Goal: Complete application form

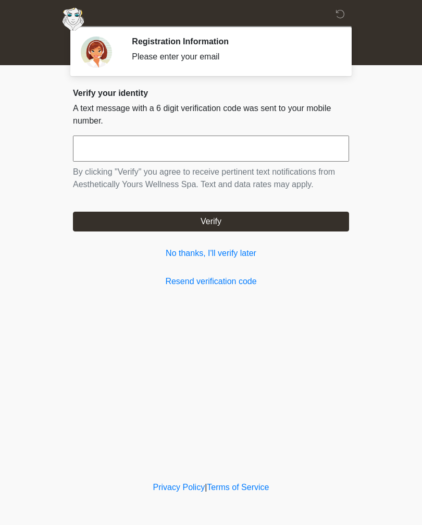
click at [299, 158] on input "text" at bounding box center [211, 148] width 276 height 26
click at [228, 258] on link "No thanks, I'll verify later" at bounding box center [211, 253] width 276 height 13
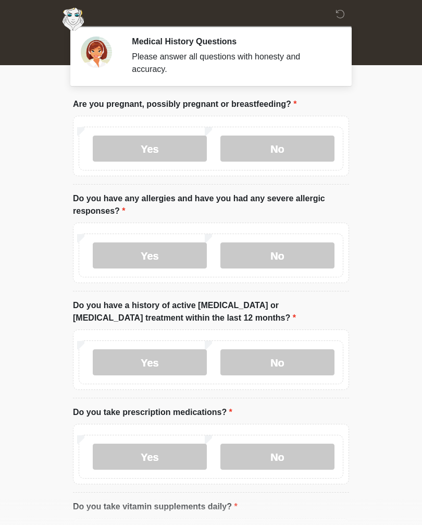
click at [286, 153] on label "No" at bounding box center [277, 148] width 114 height 26
click at [305, 257] on label "No" at bounding box center [277, 255] width 114 height 26
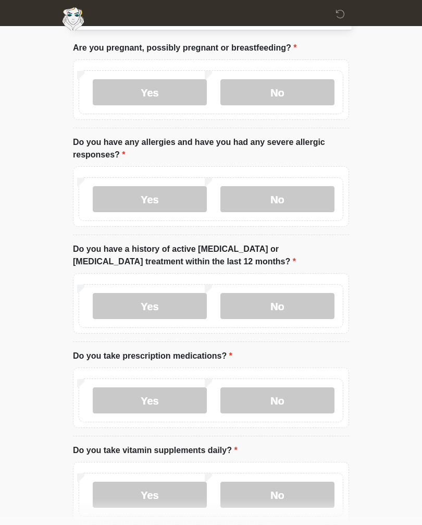
click at [298, 310] on label "No" at bounding box center [277, 306] width 114 height 26
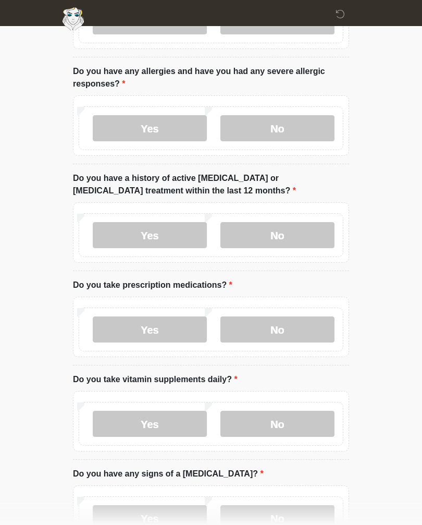
click at [300, 327] on label "No" at bounding box center [277, 330] width 114 height 26
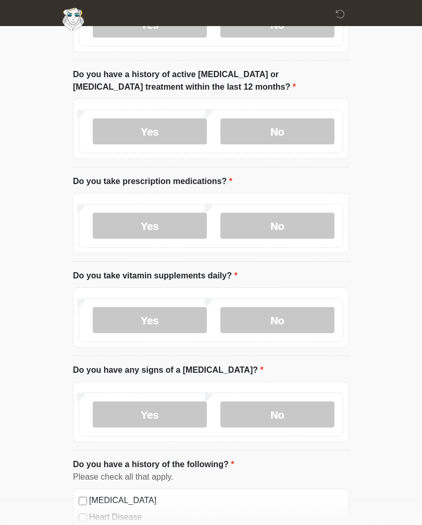
scroll to position [233, 0]
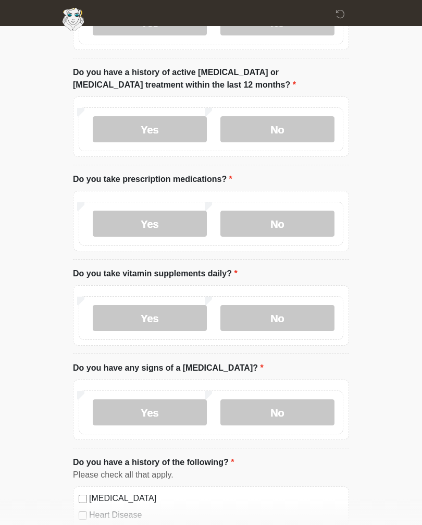
click at [301, 324] on label "No" at bounding box center [277, 318] width 114 height 26
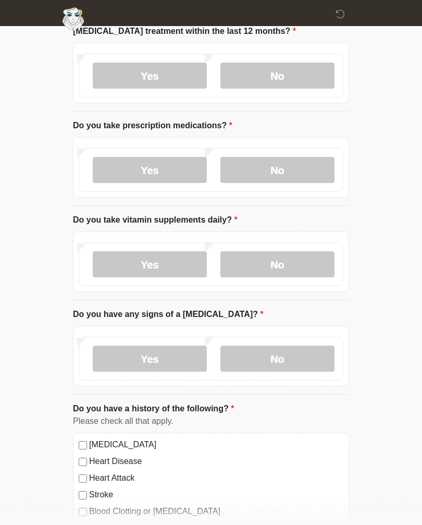
scroll to position [308, 0]
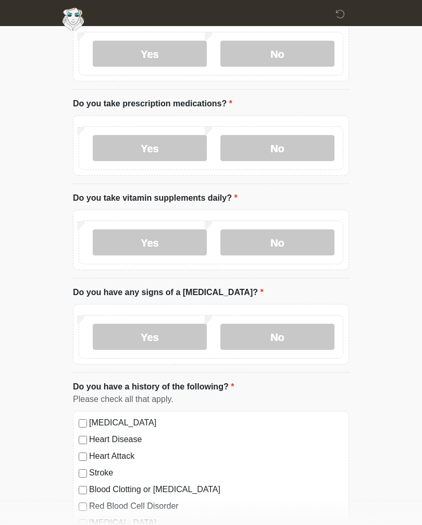
click at [299, 339] on label "No" at bounding box center [277, 337] width 114 height 26
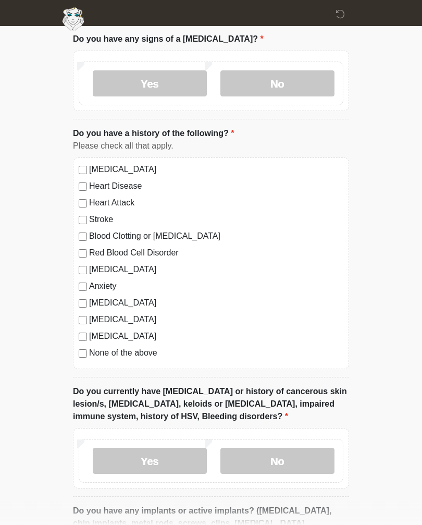
scroll to position [562, 0]
click at [283, 461] on label "No" at bounding box center [277, 461] width 114 height 26
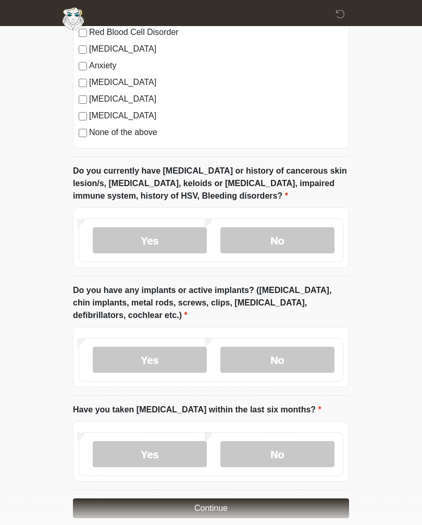
scroll to position [782, 0]
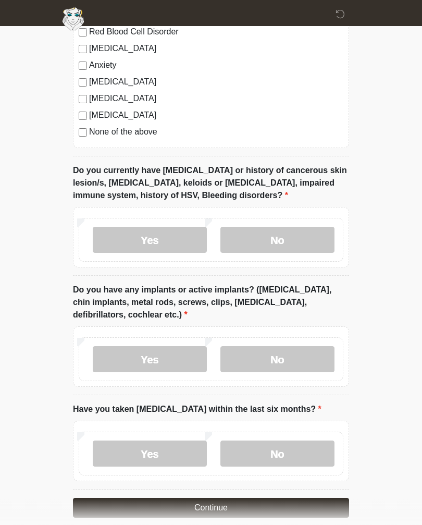
click at [300, 362] on label "No" at bounding box center [277, 359] width 114 height 26
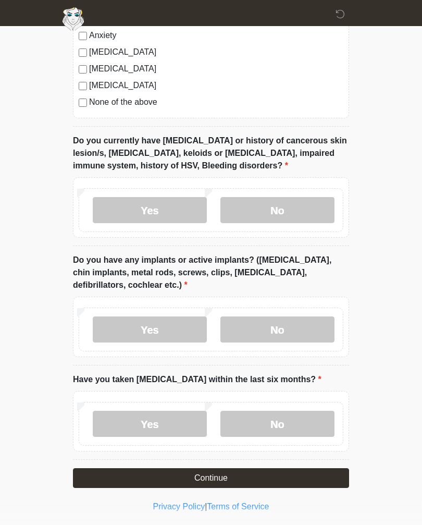
click at [287, 414] on label "No" at bounding box center [277, 424] width 114 height 26
click at [277, 471] on button "Continue" at bounding box center [211, 478] width 276 height 20
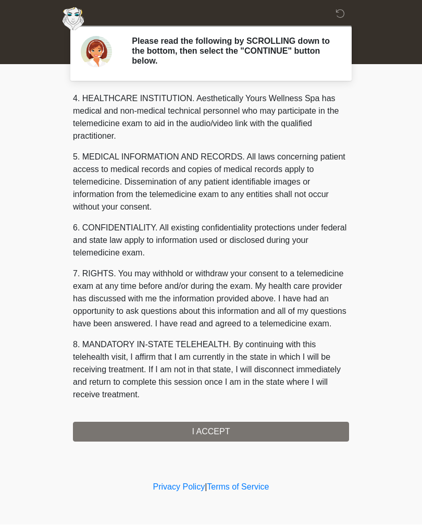
scroll to position [313, 0]
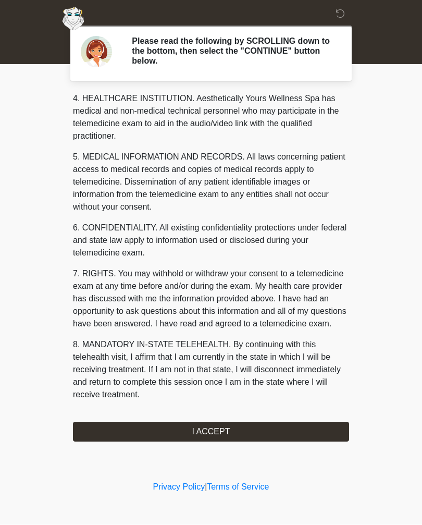
click at [262, 432] on button "I ACCEPT" at bounding box center [211, 432] width 276 height 20
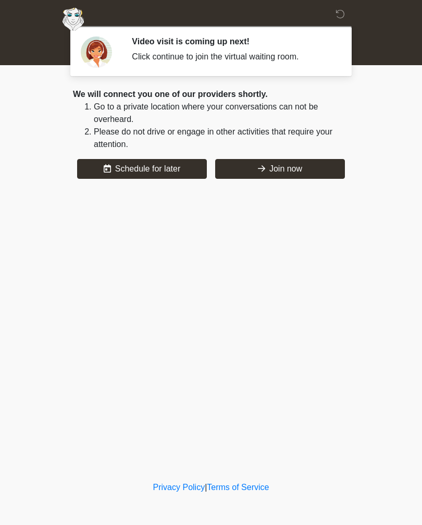
click at [297, 169] on button "Join now" at bounding box center [280, 169] width 130 height 20
